Goal: Navigation & Orientation: Find specific page/section

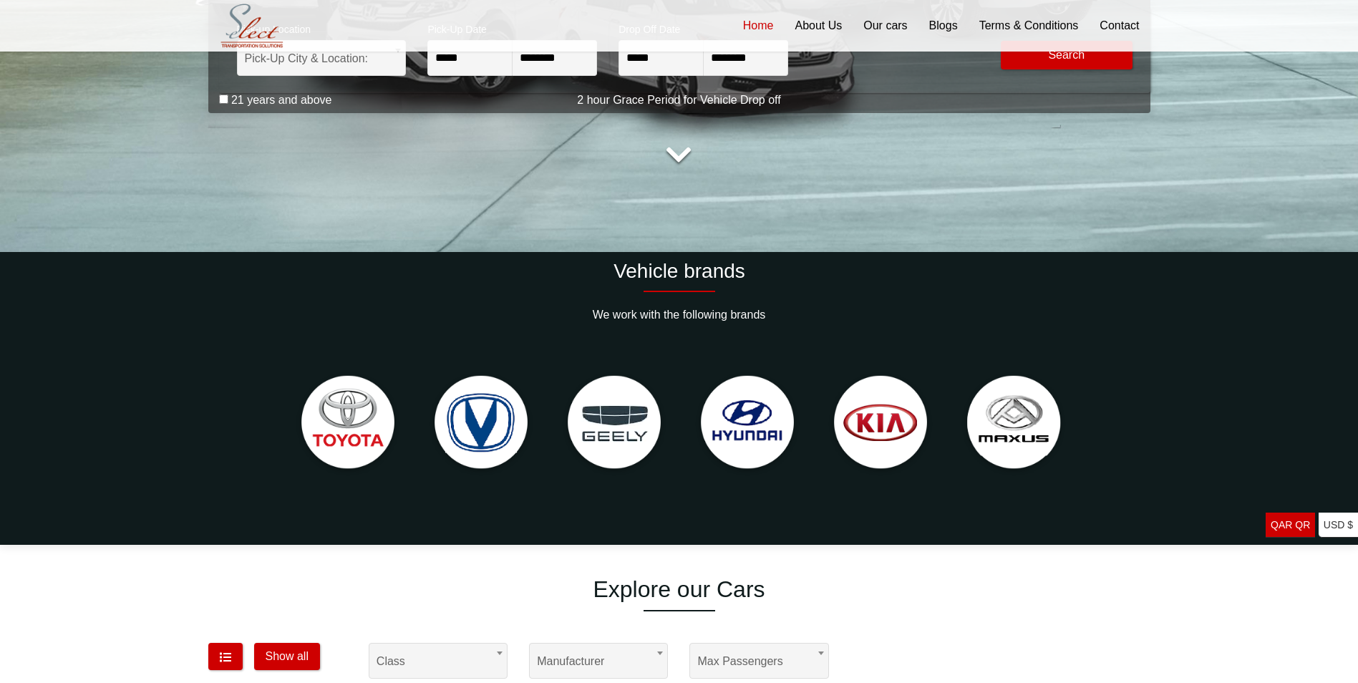
scroll to position [430, 0]
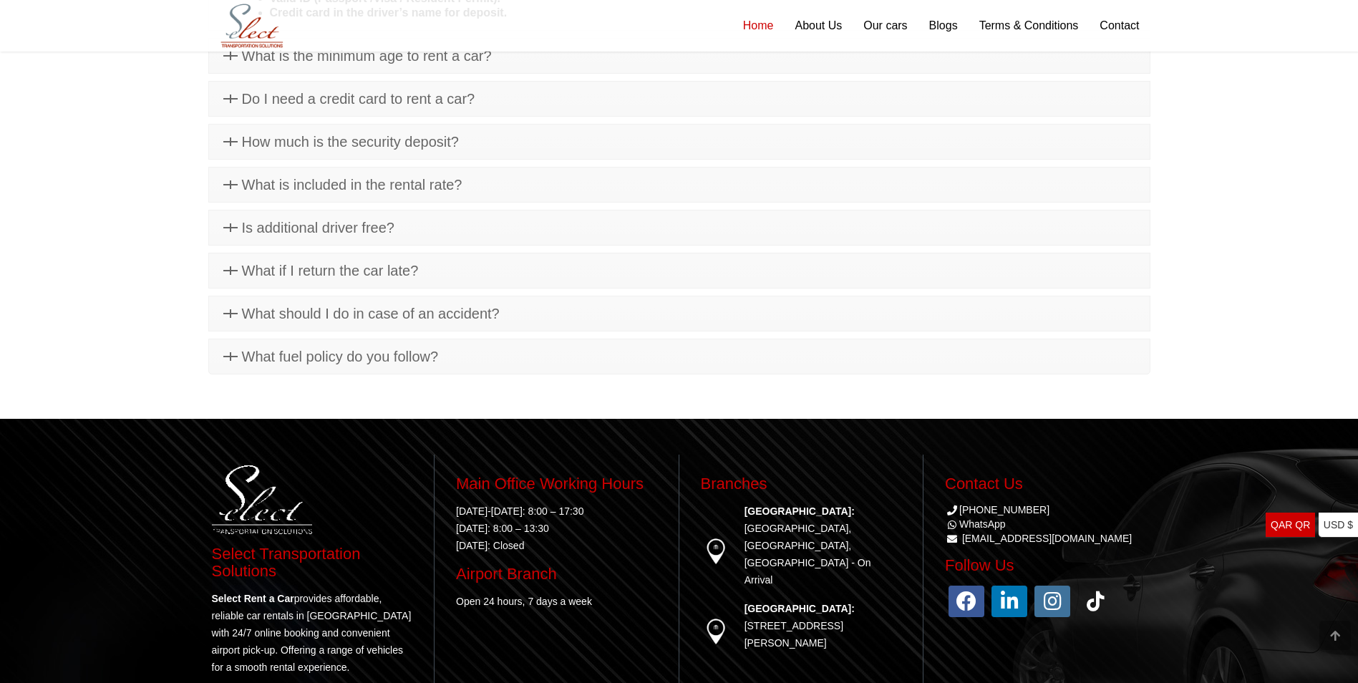
scroll to position [5340, 0]
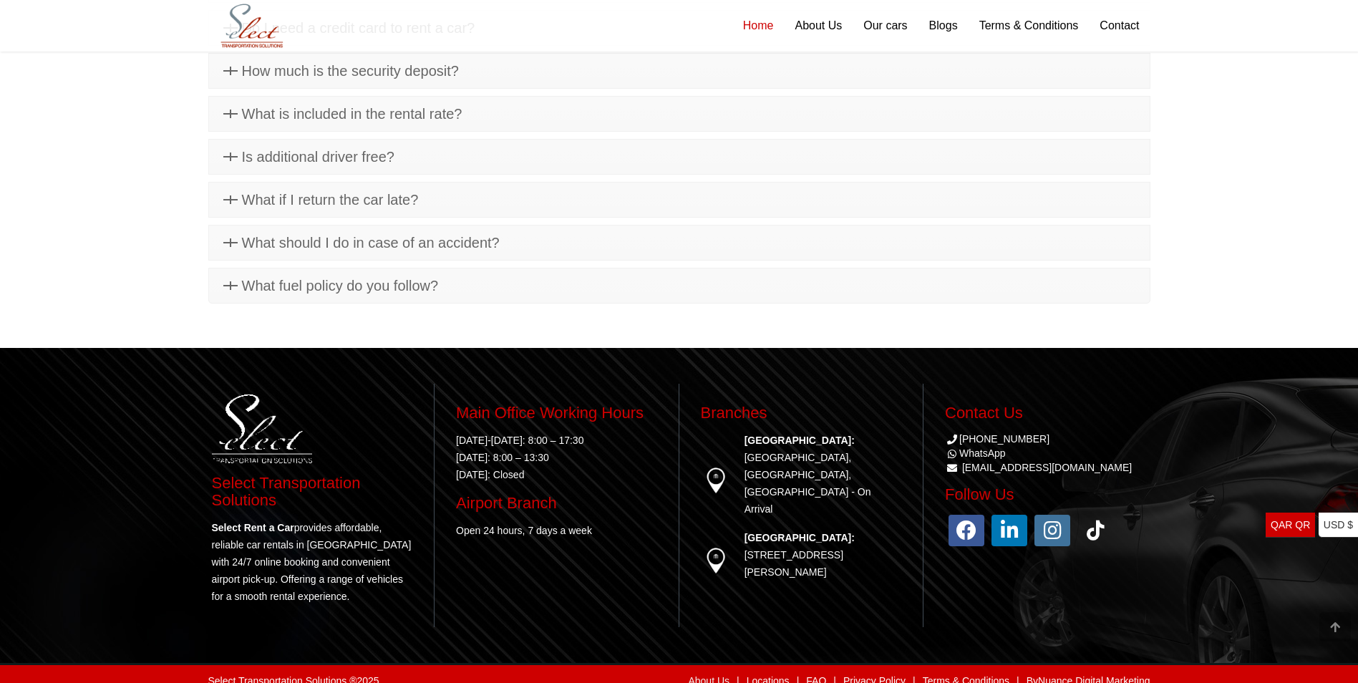
click at [717, 675] on link "About Us" at bounding box center [709, 680] width 42 height 11
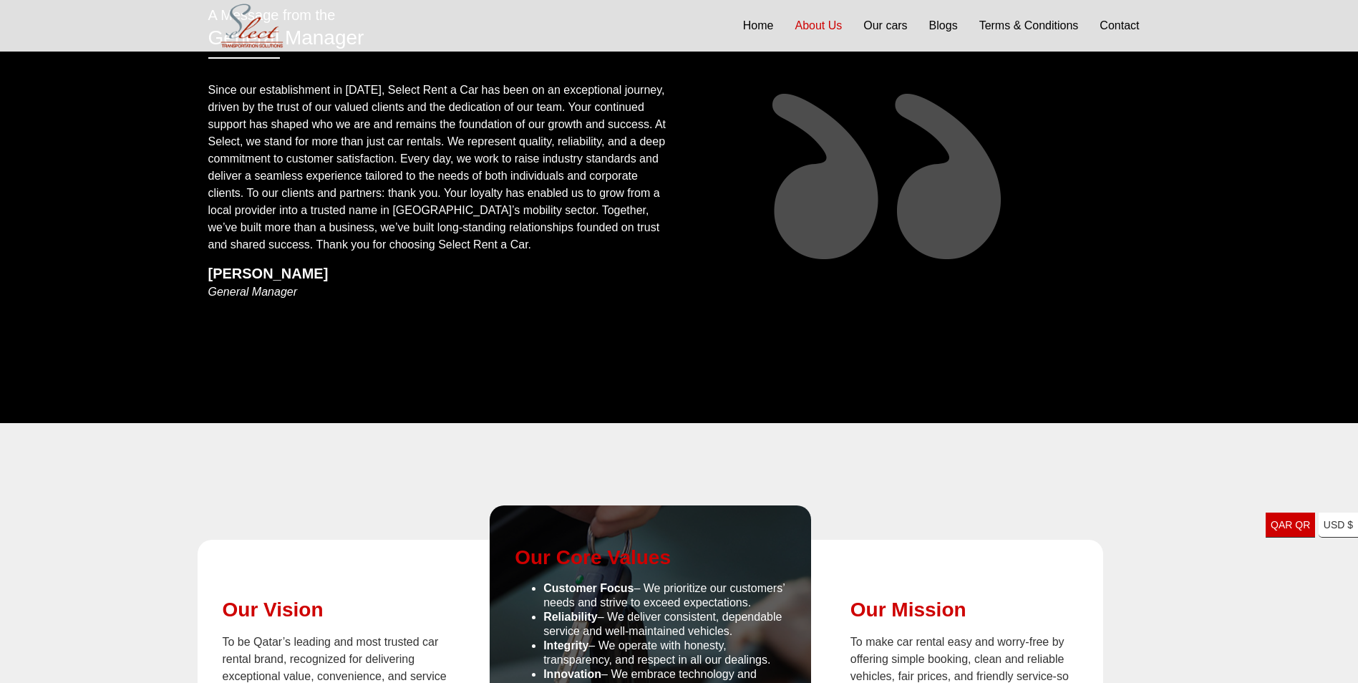
scroll to position [1002, 0]
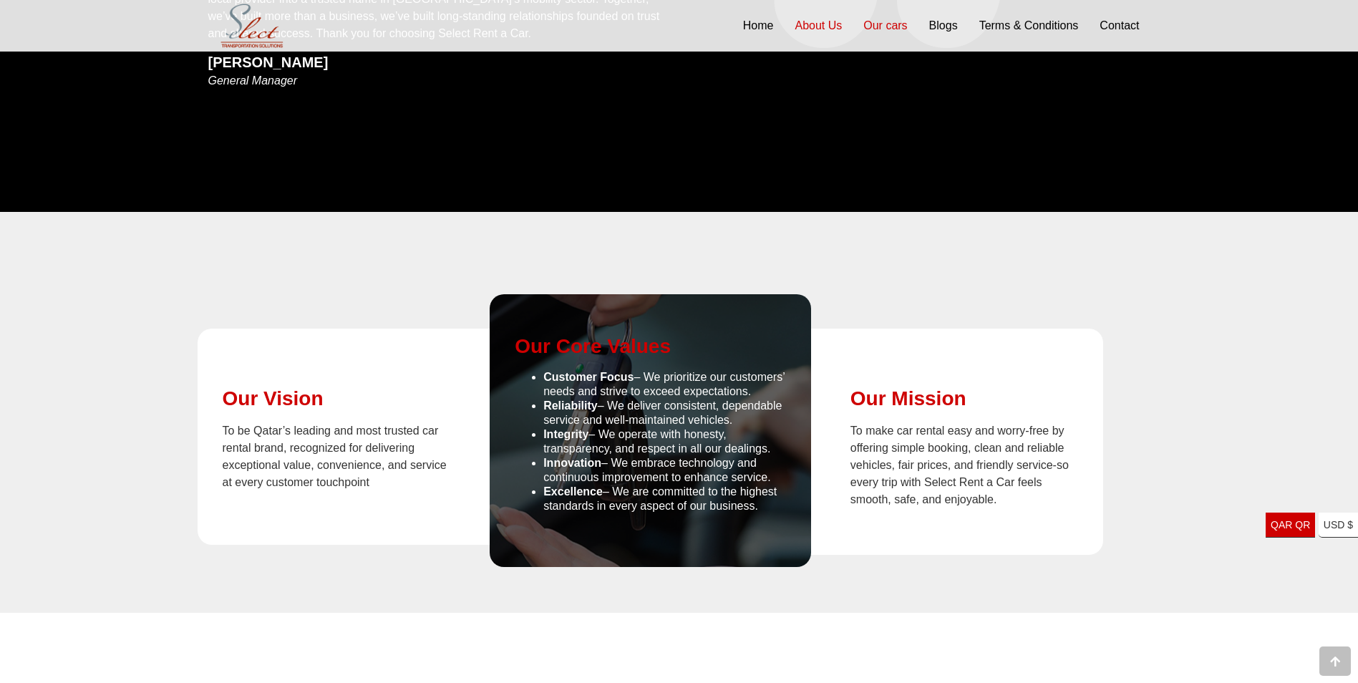
click at [884, 24] on link "Our cars" at bounding box center [885, 26] width 65 height 52
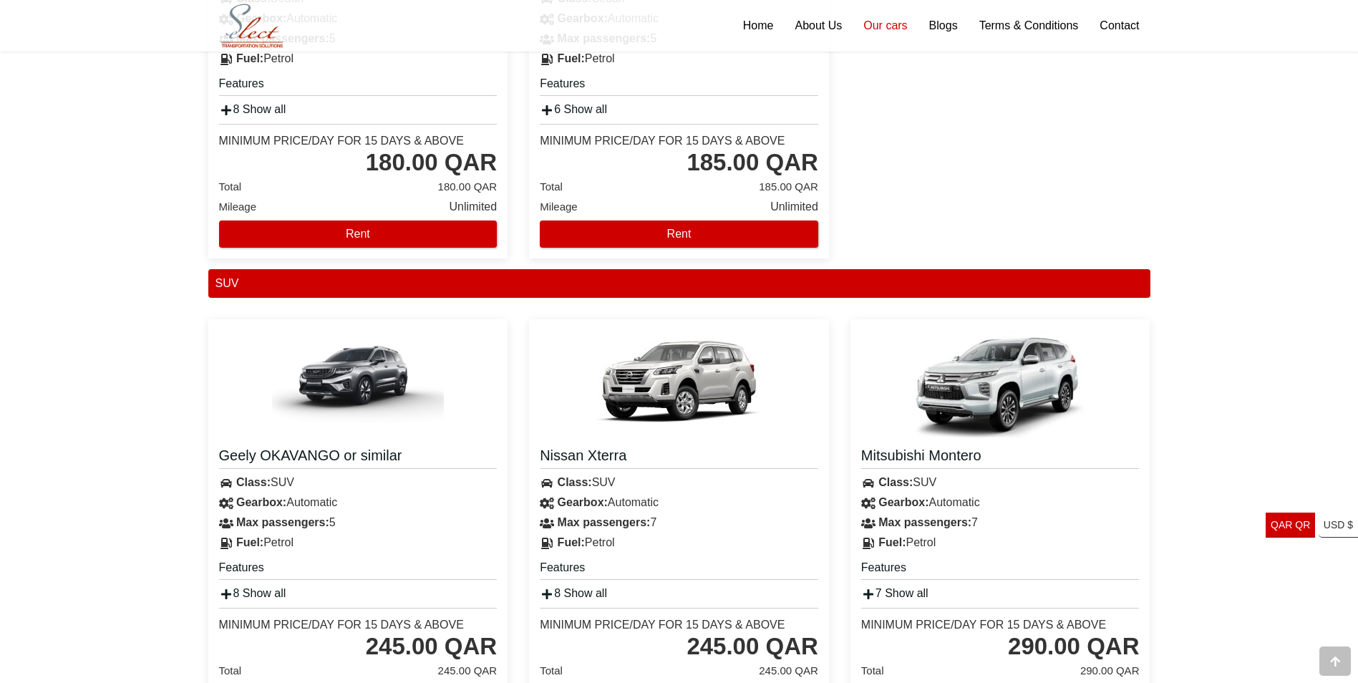
scroll to position [3079, 0]
